Goal: Transaction & Acquisition: Purchase product/service

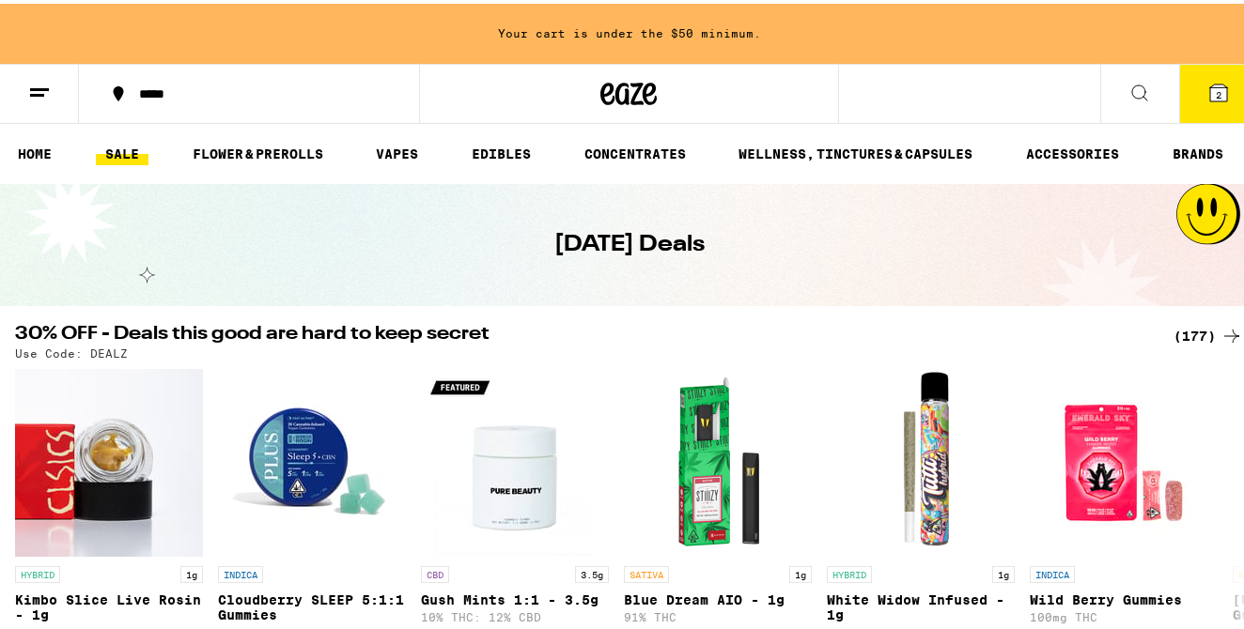
click at [1145, 88] on button at bounding box center [1139, 90] width 79 height 59
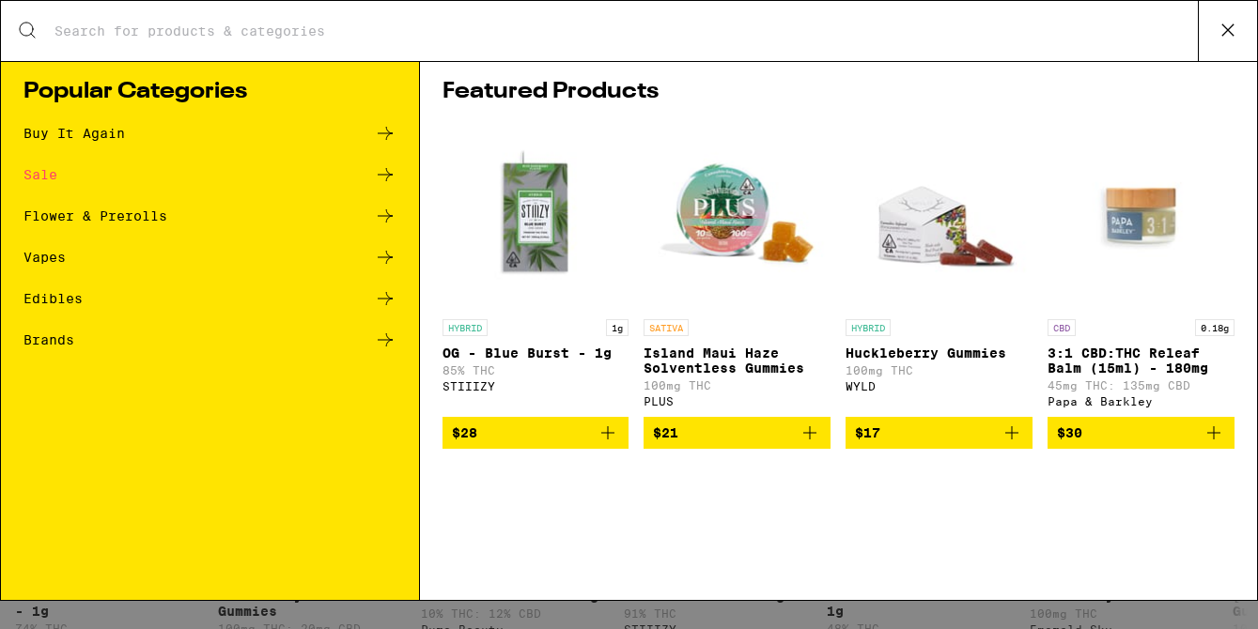
click at [555, 56] on div "Search for Products" at bounding box center [629, 31] width 1256 height 60
click at [553, 40] on div "Search for Products" at bounding box center [629, 31] width 1256 height 60
click at [502, 19] on div "Search for Products" at bounding box center [629, 31] width 1256 height 60
click at [381, 23] on input "Search for Products" at bounding box center [626, 31] width 1144 height 17
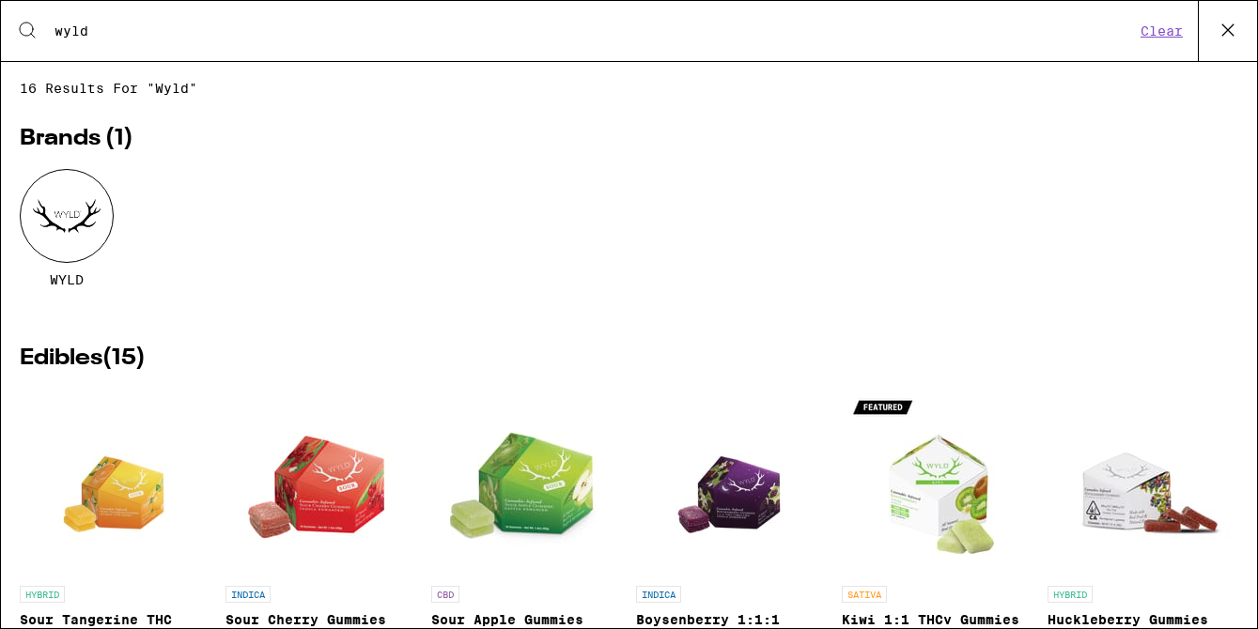
type input "wyld"
drag, startPoint x: 1166, startPoint y: 28, endPoint x: 1246, endPoint y: 27, distance: 79.8
click at [1166, 28] on button "Clear" at bounding box center [1162, 31] width 54 height 17
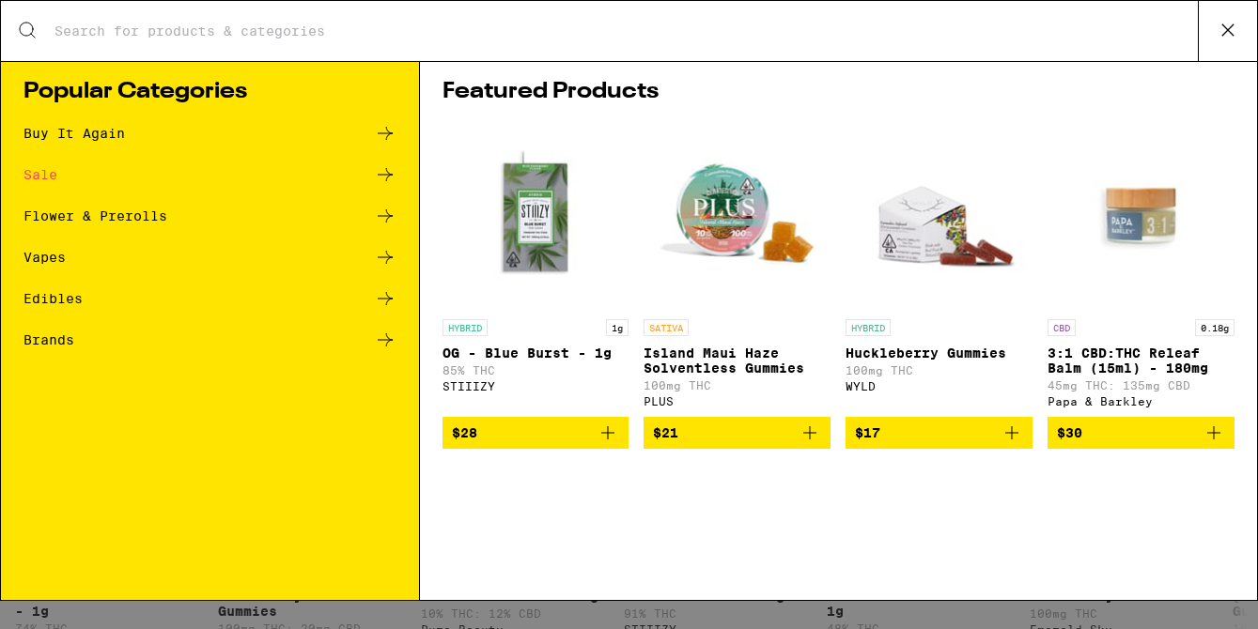
click at [1223, 35] on icon at bounding box center [1227, 29] width 11 height 11
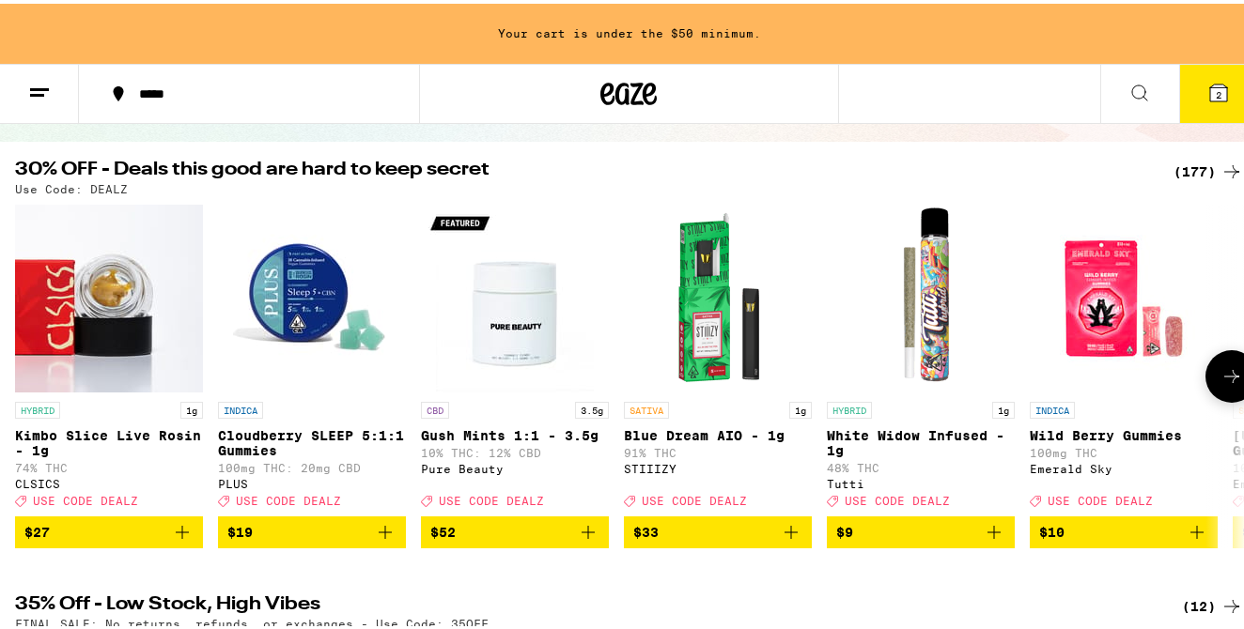
scroll to position [164, 0]
click at [1220, 163] on icon at bounding box center [1231, 168] width 23 height 23
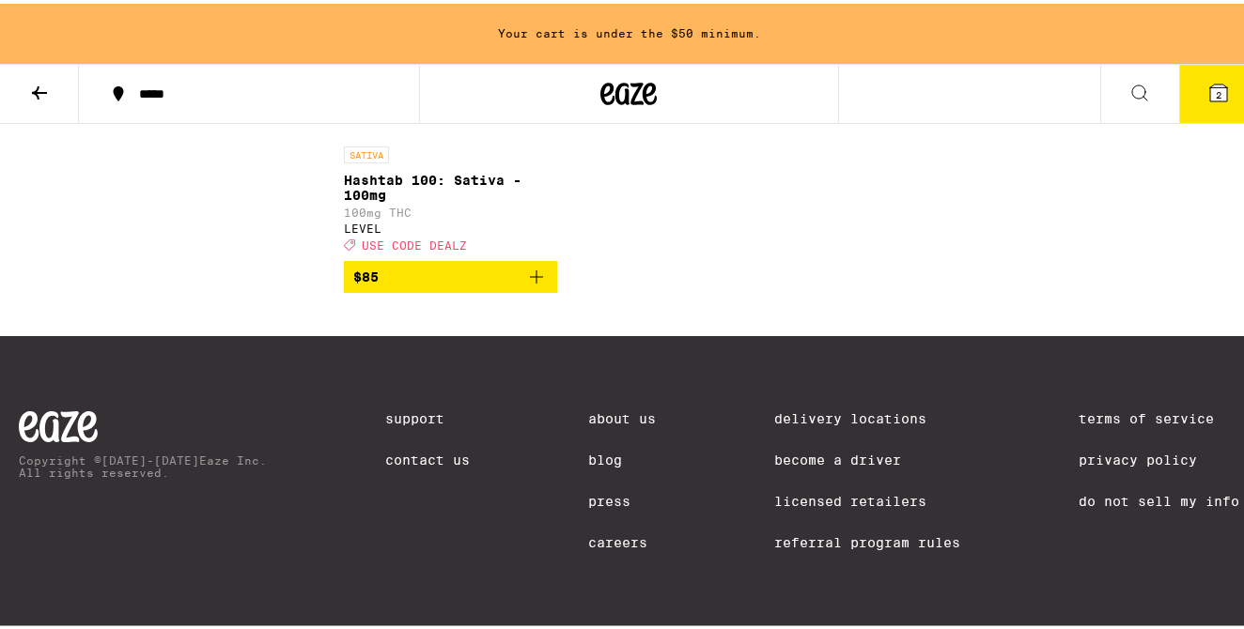
scroll to position [16645, 0]
